Goal: Information Seeking & Learning: Learn about a topic

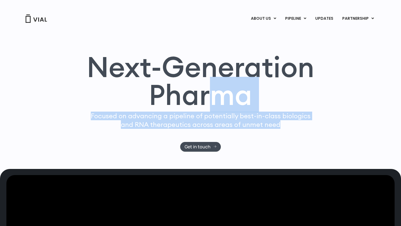
click at [295, 127] on div "Next-Generation Pharma Focused on advancing a pipeline of potentially best-in-c…" at bounding box center [200, 102] width 356 height 99
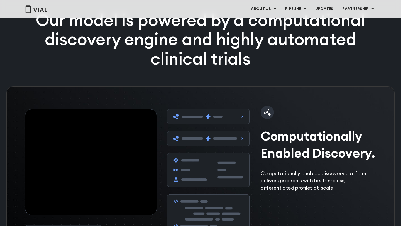
scroll to position [774, 0]
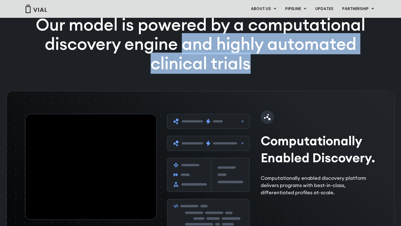
drag, startPoint x: 181, startPoint y: 64, endPoint x: 265, endPoint y: 103, distance: 92.3
click at [265, 91] on div "Our model is powered by a computational discovery engine and highly automated c…" at bounding box center [200, 53] width 358 height 76
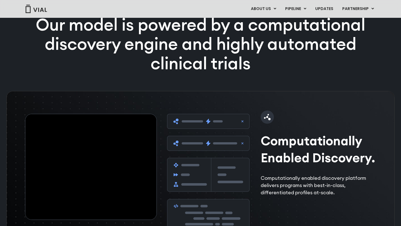
click at [277, 166] on h2 "Computationally Enabled Discovery." at bounding box center [319, 149] width 119 height 34
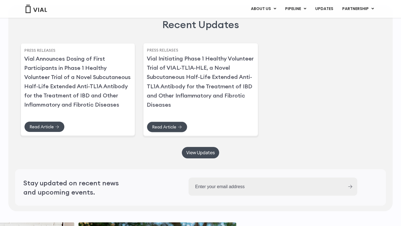
scroll to position [1357, 0]
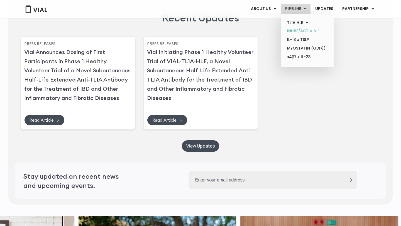
click at [306, 30] on link "INHBE/ACTIVIN E" at bounding box center [306, 31] width 49 height 9
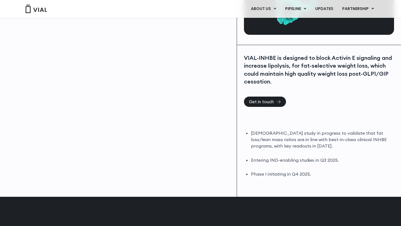
scroll to position [96, 0]
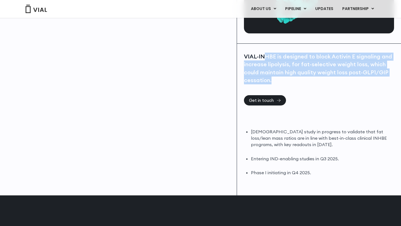
drag, startPoint x: 266, startPoint y: 58, endPoint x: 306, endPoint y: 95, distance: 54.7
click at [306, 95] on div "VIAL-INHBE is designed to block Activin E signaling and increase lipolysis, for…" at bounding box center [318, 74] width 149 height 43
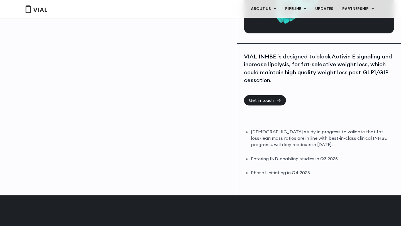
click at [306, 95] on div "VIAL-INHBE is designed to block Activin E signaling and increase lipolysis, for…" at bounding box center [318, 74] width 149 height 43
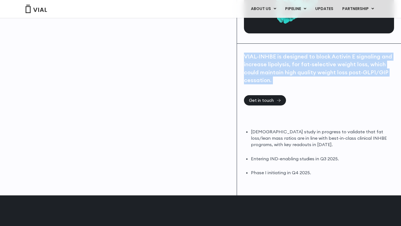
click at [306, 95] on div "VIAL-INHBE is designed to block Activin E signaling and increase lipolysis, for…" at bounding box center [318, 74] width 149 height 43
click at [311, 79] on div "VIAL-INHBE is designed to block Activin E signaling and increase lipolysis, for…" at bounding box center [318, 69] width 149 height 32
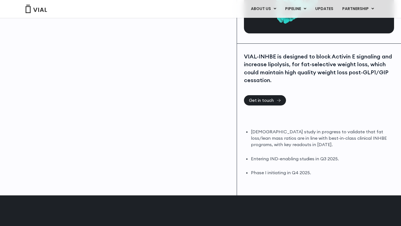
click at [311, 79] on div "VIAL-INHBE is designed to block Activin E signaling and increase lipolysis, for…" at bounding box center [318, 69] width 149 height 32
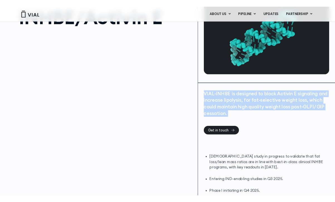
scroll to position [0, 0]
